Goal: Transaction & Acquisition: Purchase product/service

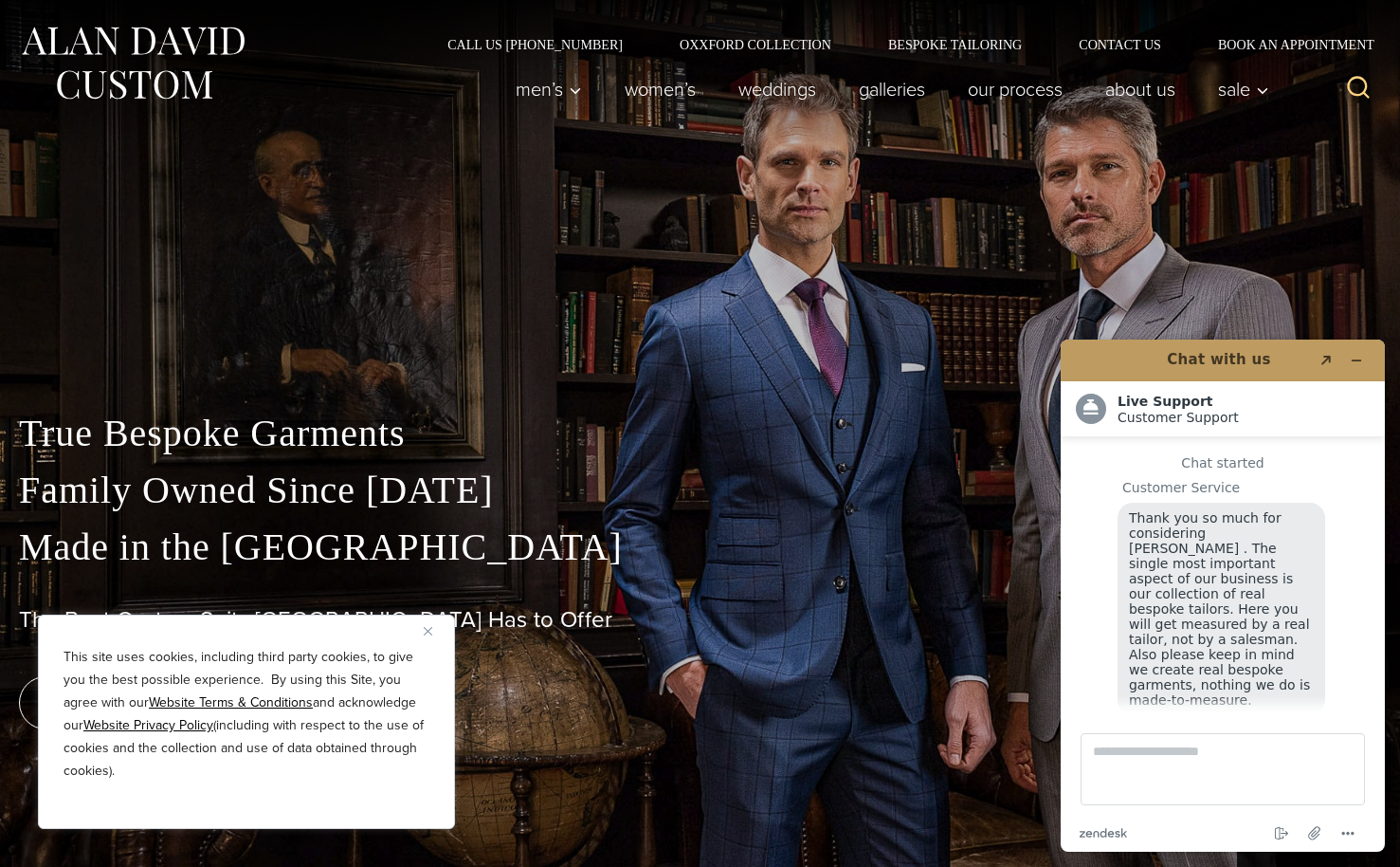
scroll to position [24, 0]
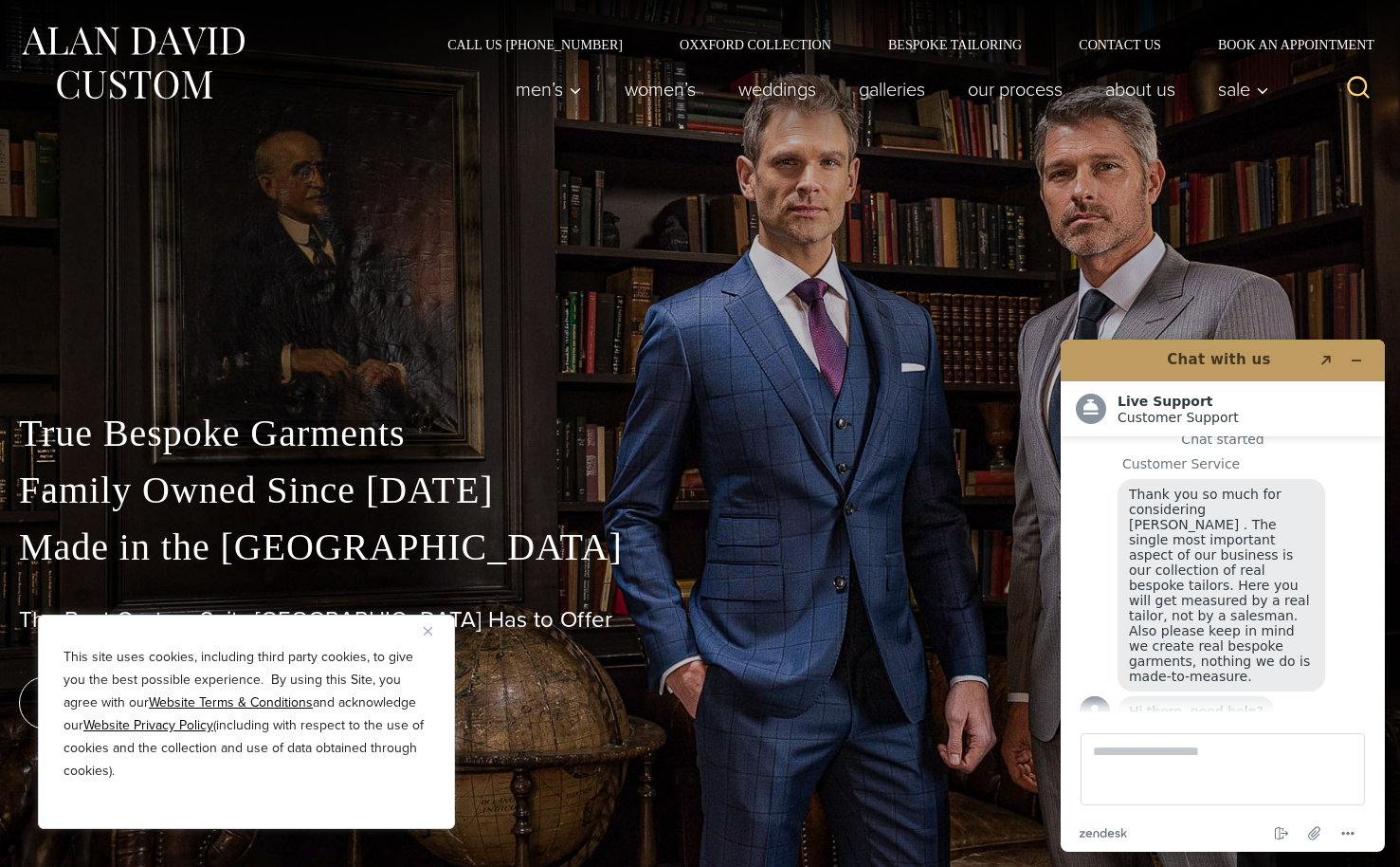
click at [427, 631] on img "Close" at bounding box center [427, 631] width 9 height 9
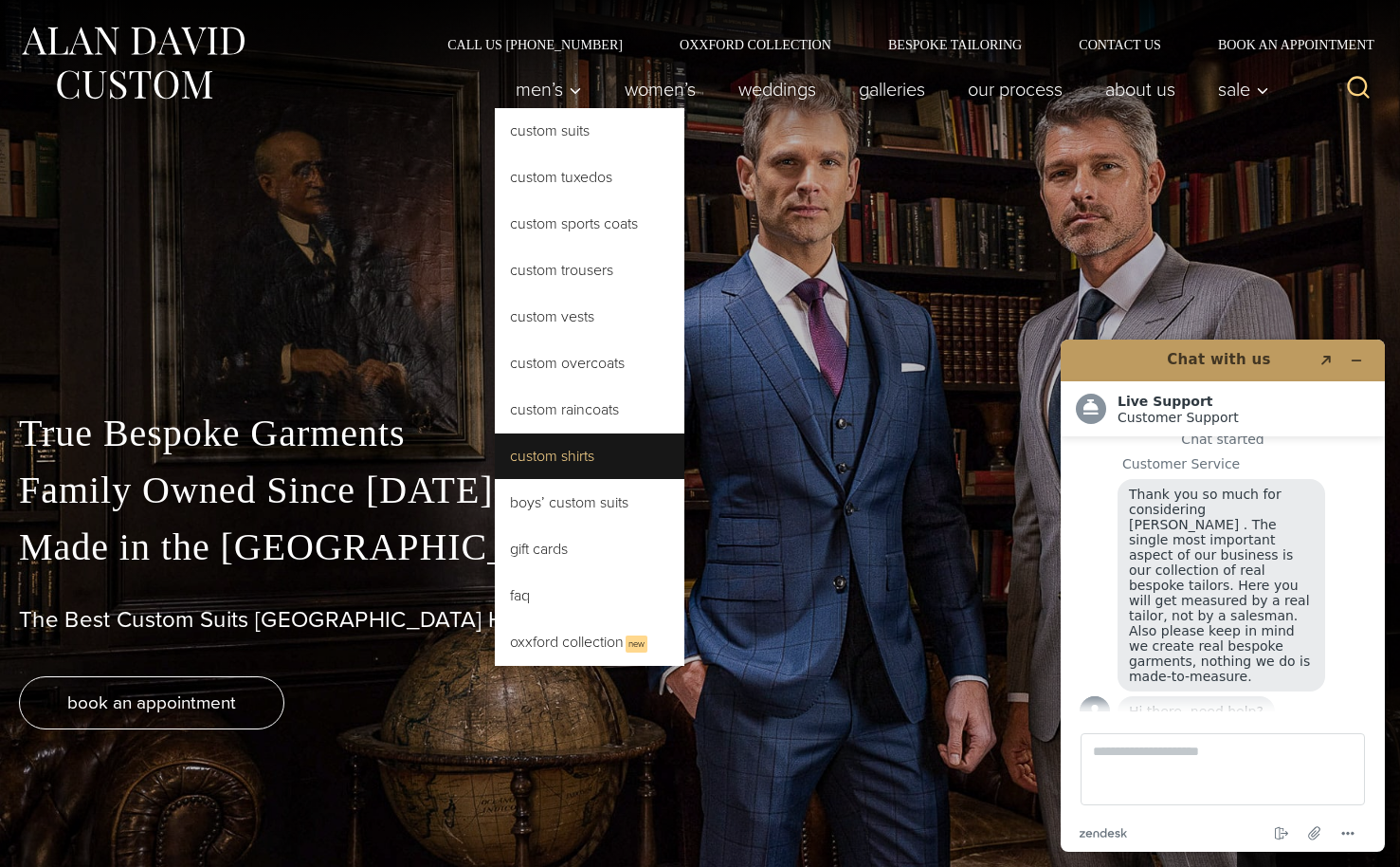
click at [560, 456] on link "Custom Shirts" at bounding box center [589, 456] width 189 height 46
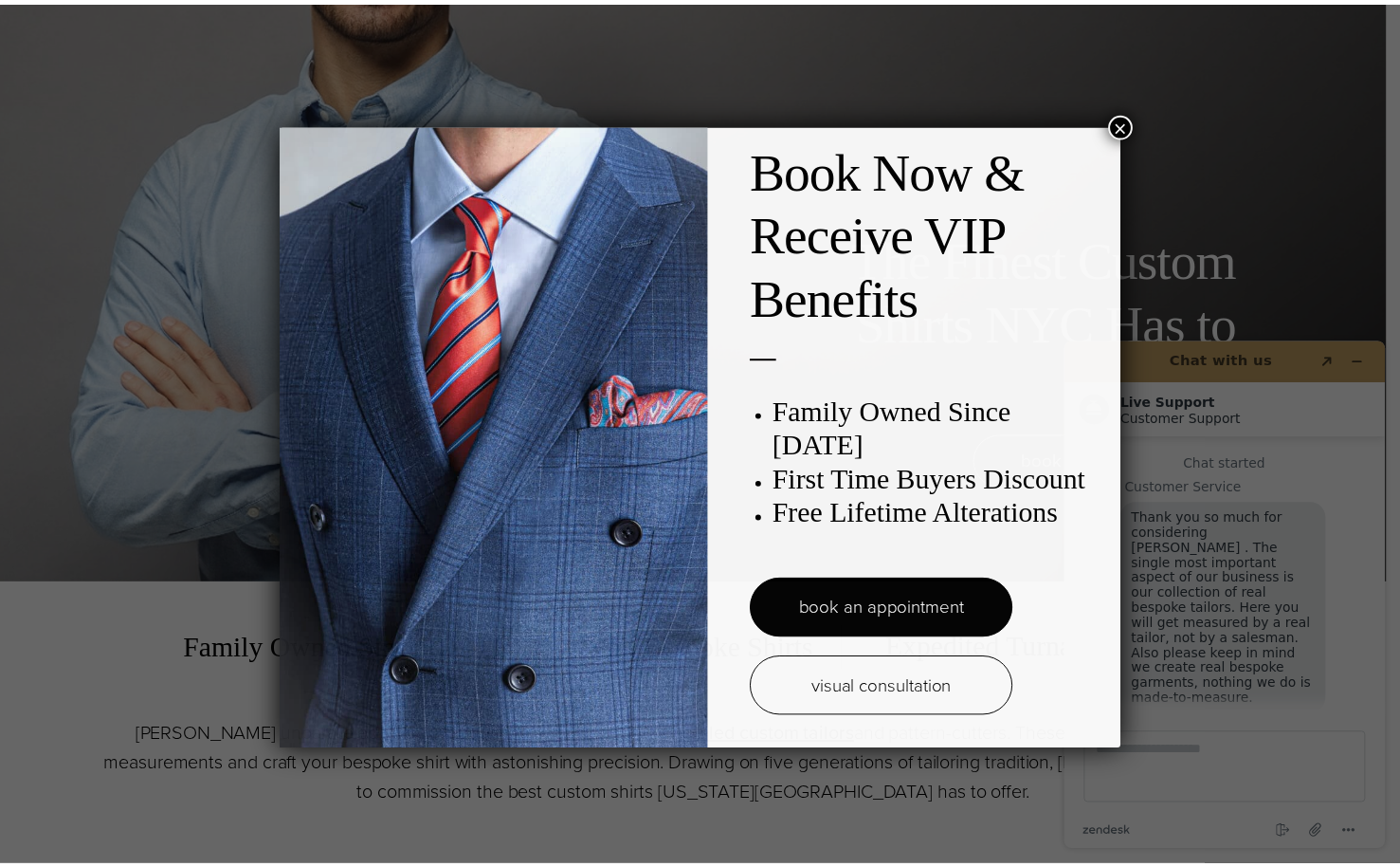
scroll to position [24, 0]
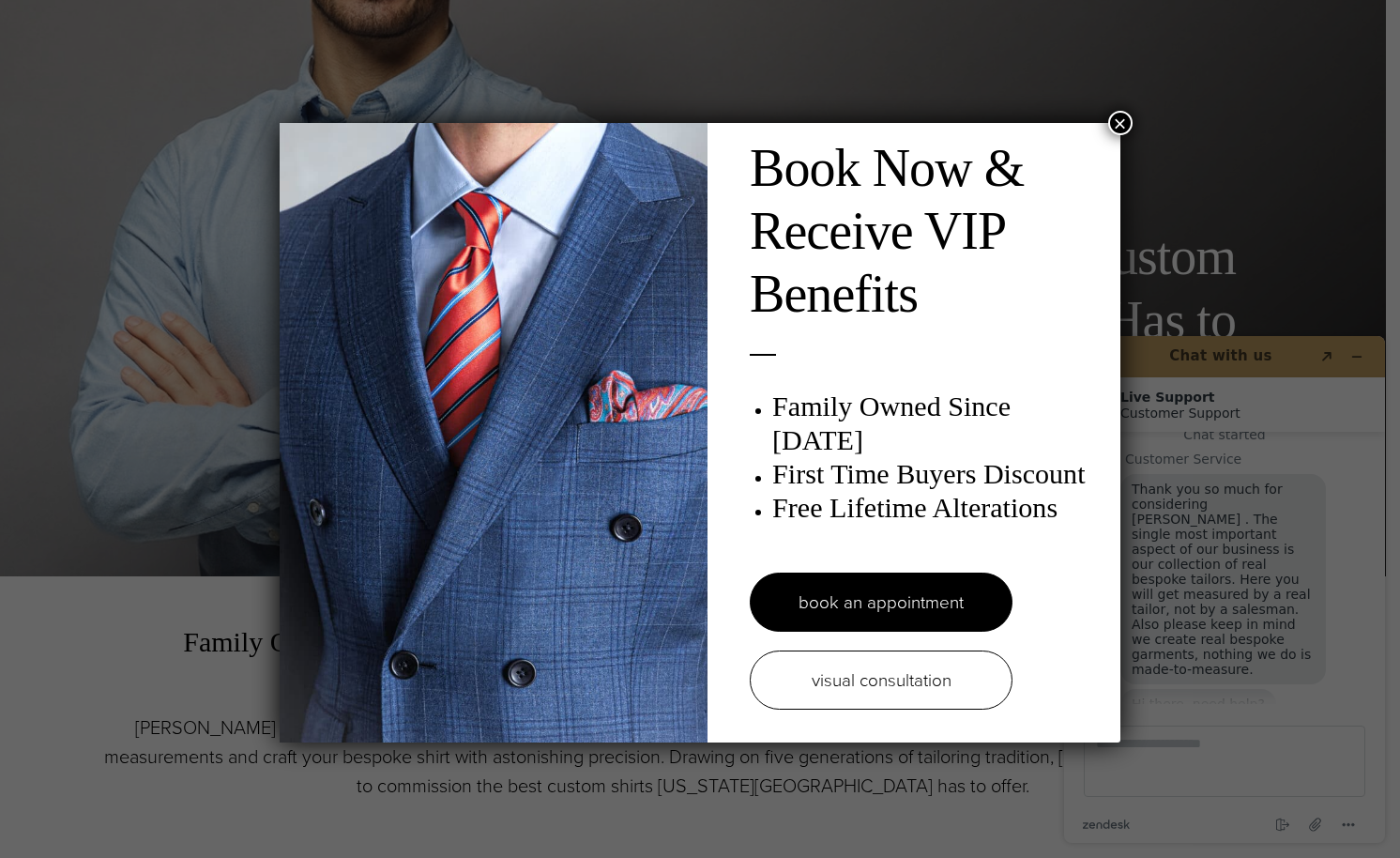
click at [1108, 115] on button "×" at bounding box center [1120, 123] width 25 height 25
